Goal: Task Accomplishment & Management: Manage account settings

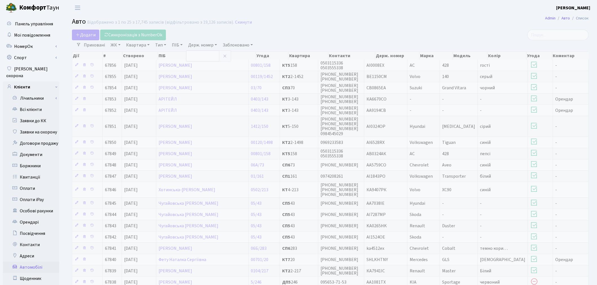
select select "25"
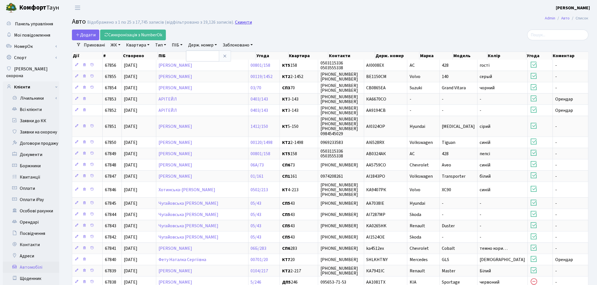
click at [242, 21] on link "Скинути" at bounding box center [243, 22] width 17 height 5
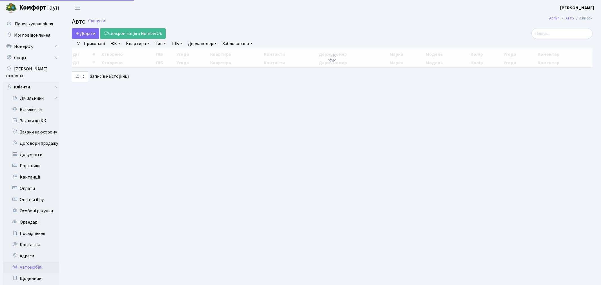
select select "25"
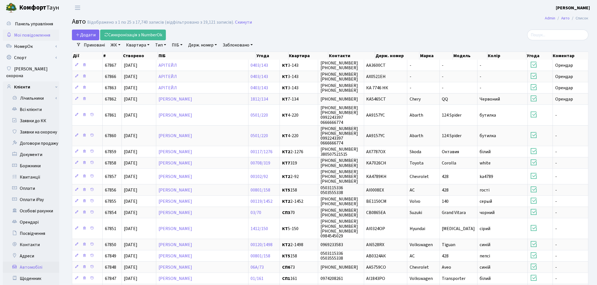
click at [39, 38] on span "Мої повідомлення" at bounding box center [32, 35] width 36 height 6
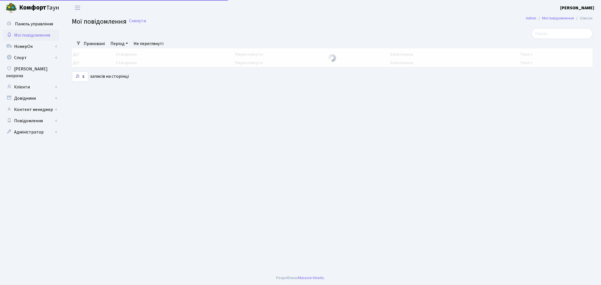
select select "25"
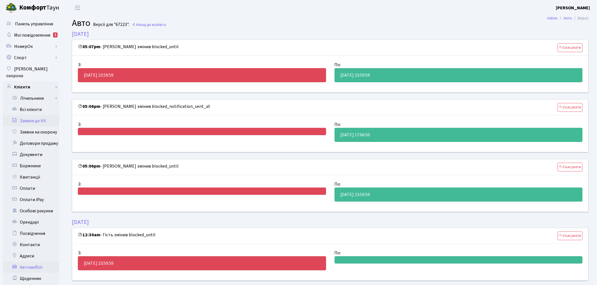
click at [48, 116] on link "Заявки до КК" at bounding box center [31, 120] width 56 height 11
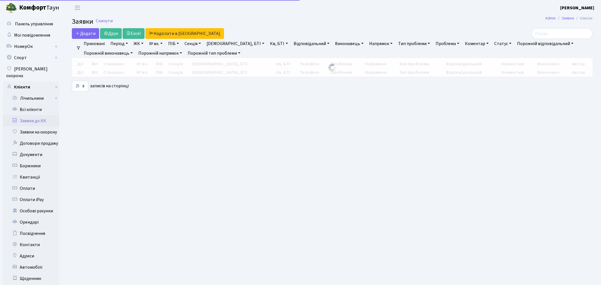
select select "25"
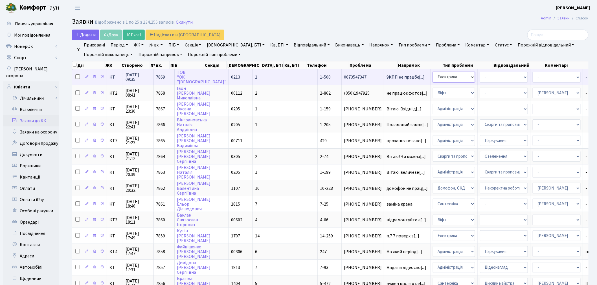
click at [433, 78] on select "- Адміністрація Домофон, СКД Ліфт Майстри Сантехніка Економічний відділ Електри…" at bounding box center [454, 77] width 42 height 11
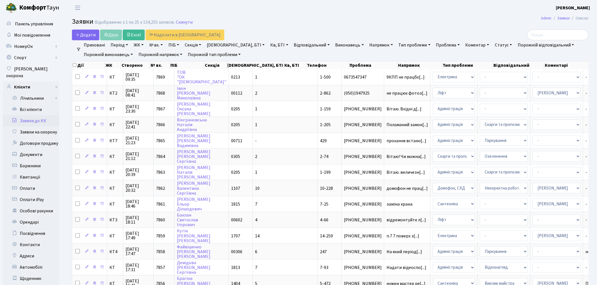
click at [411, 24] on h2 "Заявки Відображено з 1 по 25 з 134,255 записів. Скинути" at bounding box center [330, 23] width 516 height 10
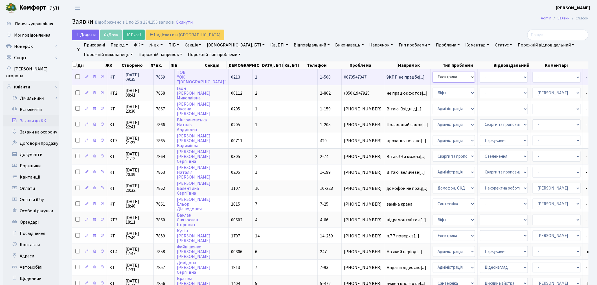
click at [433, 78] on select "- Адміністрація Домофон, СКД Ліфт Майстри Сантехніка Економічний відділ Електри…" at bounding box center [454, 77] width 42 height 11
select select "1"
click at [532, 76] on select "- Адміністратор ЖК КТ [PERSON_NAME] [PERSON_NAME] [PERSON_NAME]Ю. [PERSON_NAME]…" at bounding box center [556, 77] width 48 height 11
select select "62"
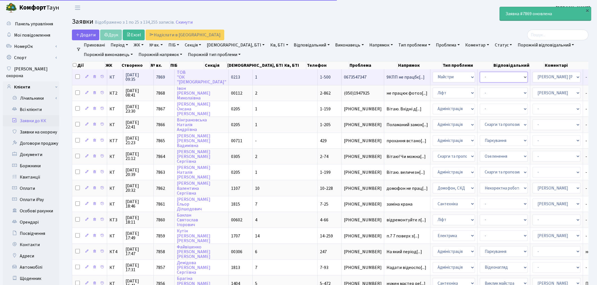
click at [480, 79] on select "- Дитячі майданчики Замовлення плану комунікацій Озеленення Прибирання в будинк…" at bounding box center [504, 77] width 48 height 11
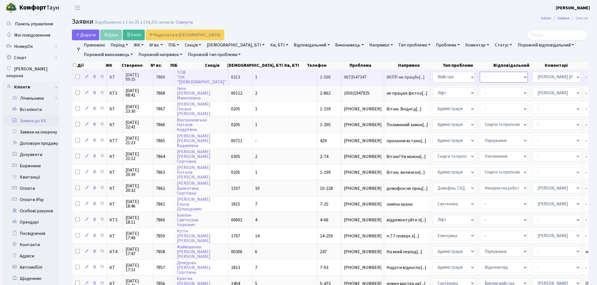
select select "62"
